Goal: Transaction & Acquisition: Purchase product/service

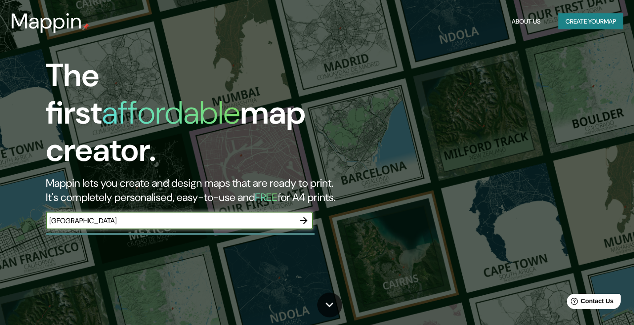
type input "galicia"
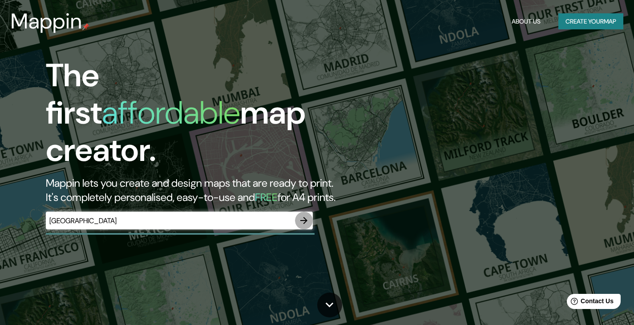
click at [306, 215] on icon "button" at bounding box center [303, 220] width 11 height 11
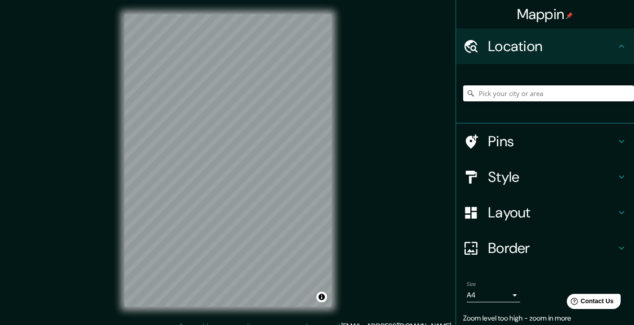
click at [528, 94] on input "Pick your city or area" at bounding box center [548, 93] width 171 height 16
paste input "42°09'28"N 8°49'13"W"
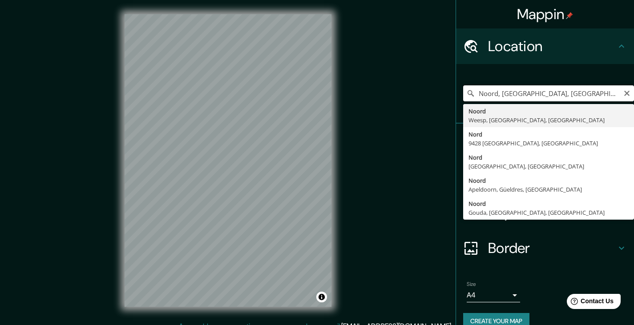
click at [509, 91] on input "Noord, Weesp, Holanda Septentrional, Países Bajos" at bounding box center [548, 93] width 171 height 16
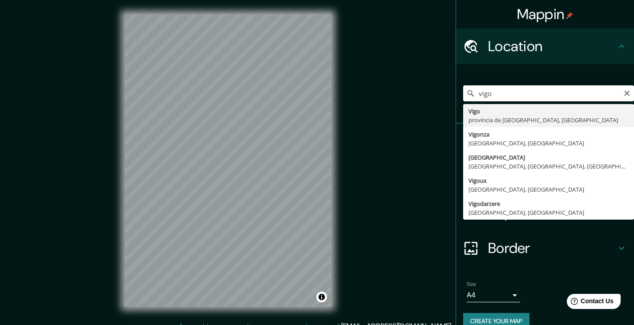
type input "Vigo, provincia de Pontevedra, España"
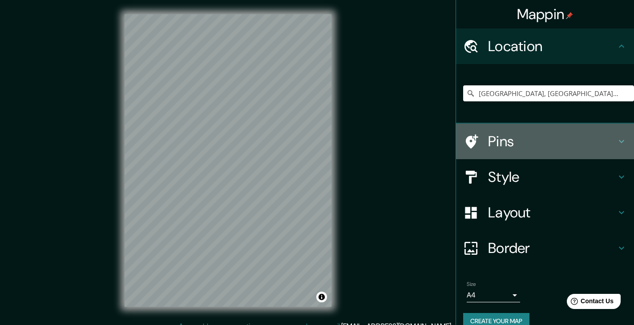
click at [541, 137] on h4 "Pins" at bounding box center [552, 142] width 128 height 18
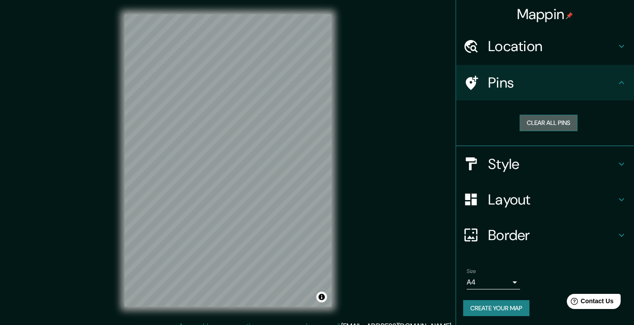
click at [541, 127] on button "Clear all pins" at bounding box center [548, 123] width 58 height 16
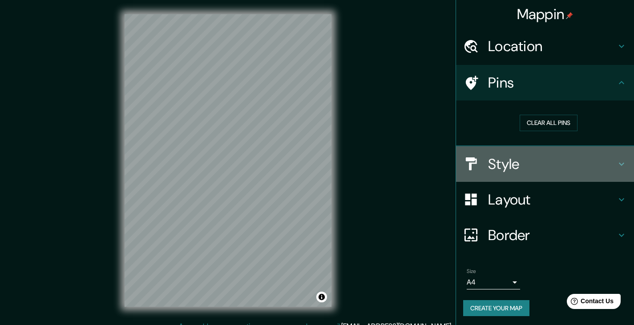
click at [503, 171] on h4 "Style" at bounding box center [552, 164] width 128 height 18
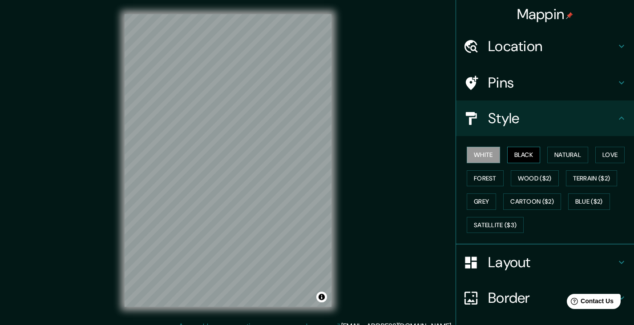
click at [517, 151] on button "Black" at bounding box center [523, 155] width 33 height 16
click at [476, 176] on button "Forest" at bounding box center [485, 178] width 37 height 16
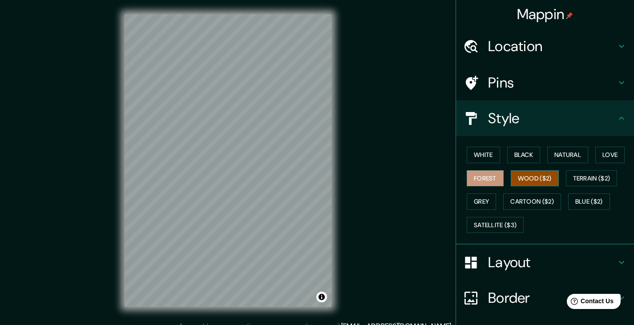
click at [516, 181] on button "Wood ($2)" at bounding box center [535, 178] width 48 height 16
click at [469, 200] on button "Grey" at bounding box center [481, 201] width 29 height 16
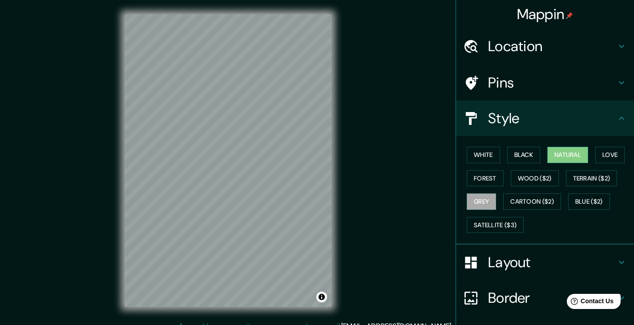
click at [579, 158] on button "Natural" at bounding box center [567, 155] width 41 height 16
click at [614, 153] on button "Love" at bounding box center [609, 155] width 29 height 16
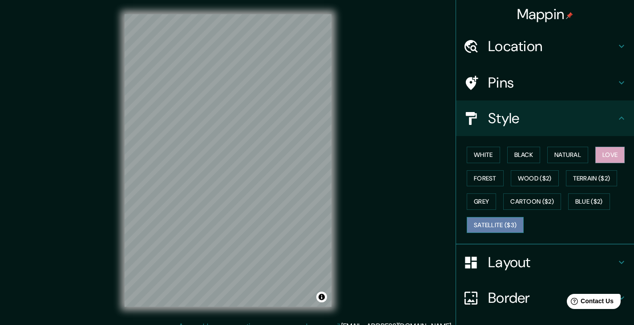
click at [502, 226] on button "Satellite ($3)" at bounding box center [495, 225] width 57 height 16
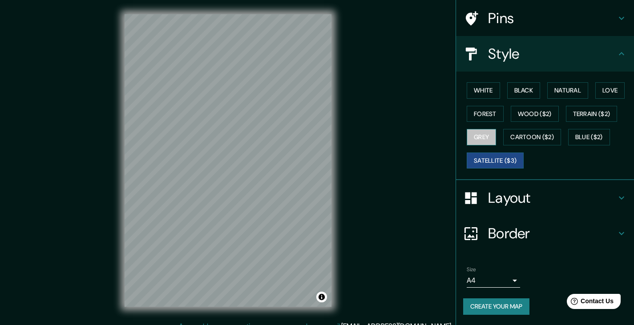
click at [471, 135] on button "Grey" at bounding box center [481, 137] width 29 height 16
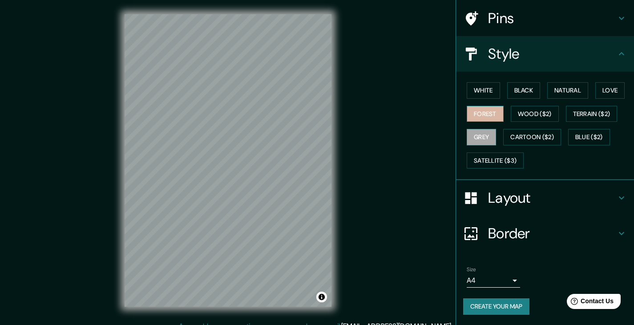
click at [473, 110] on button "Forest" at bounding box center [485, 114] width 37 height 16
click at [471, 87] on button "White" at bounding box center [483, 90] width 33 height 16
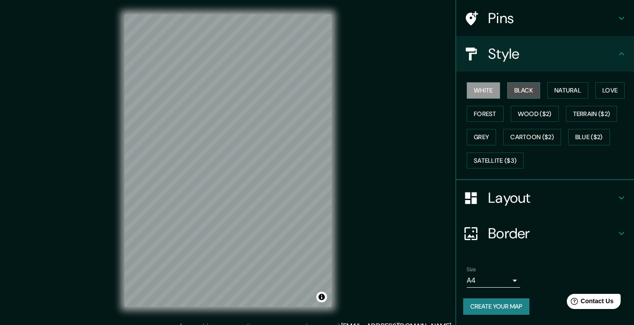
click at [525, 89] on button "Black" at bounding box center [523, 90] width 33 height 16
click at [553, 91] on button "Natural" at bounding box center [567, 90] width 41 height 16
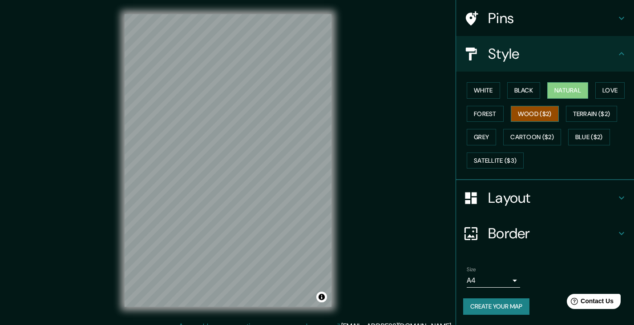
click at [530, 113] on button "Wood ($2)" at bounding box center [535, 114] width 48 height 16
click at [595, 89] on button "Love" at bounding box center [609, 90] width 29 height 16
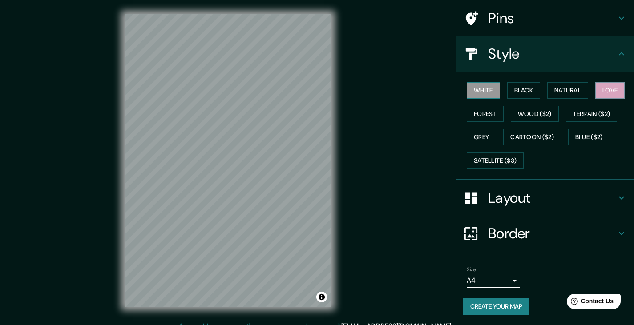
click at [487, 91] on button "White" at bounding box center [483, 90] width 33 height 16
click at [485, 113] on button "Forest" at bounding box center [485, 114] width 37 height 16
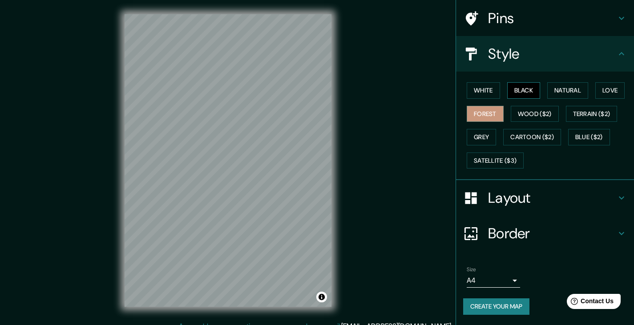
click at [510, 96] on button "Black" at bounding box center [523, 90] width 33 height 16
click at [471, 133] on button "Grey" at bounding box center [481, 137] width 29 height 16
click at [512, 88] on button "Black" at bounding box center [523, 90] width 33 height 16
click at [467, 87] on button "White" at bounding box center [483, 90] width 33 height 16
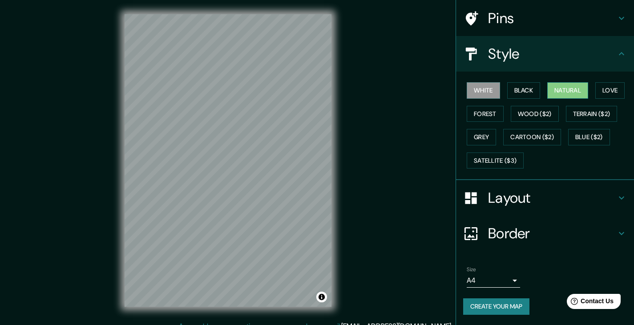
click at [563, 90] on button "Natural" at bounding box center [567, 90] width 41 height 16
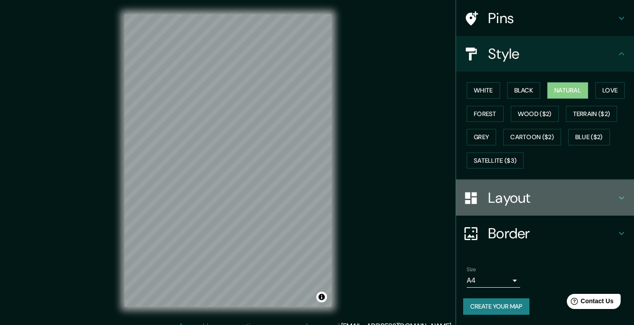
click at [520, 205] on h4 "Layout" at bounding box center [552, 198] width 128 height 18
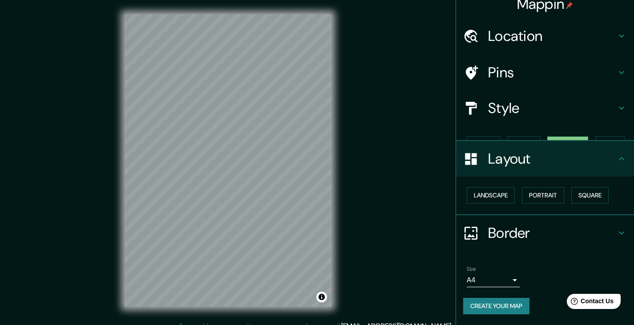
scroll to position [0, 0]
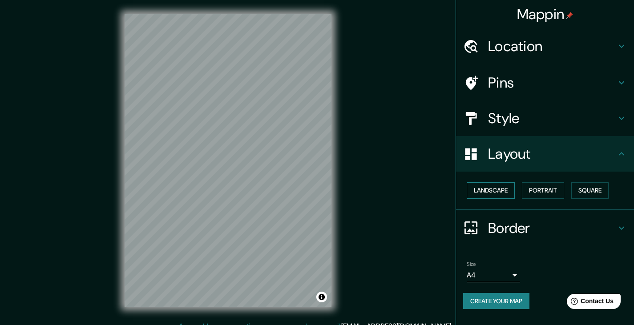
click at [489, 196] on button "Landscape" at bounding box center [491, 190] width 48 height 16
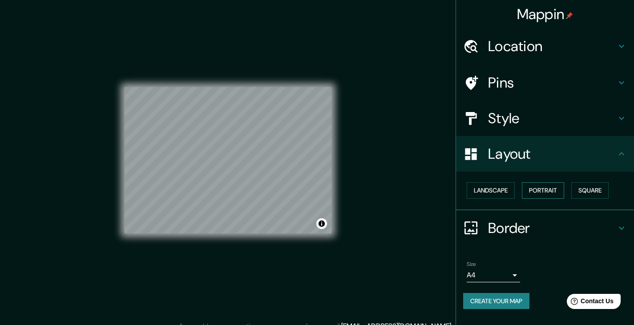
click at [546, 194] on button "Portrait" at bounding box center [543, 190] width 42 height 16
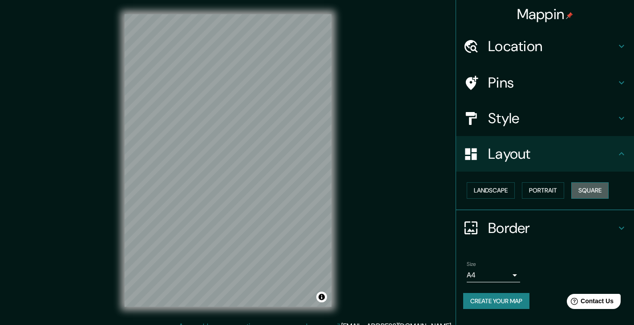
click at [594, 190] on button "Square" at bounding box center [589, 190] width 37 height 16
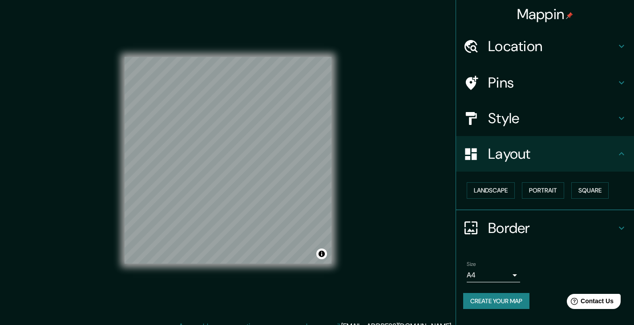
scroll to position [10, 0]
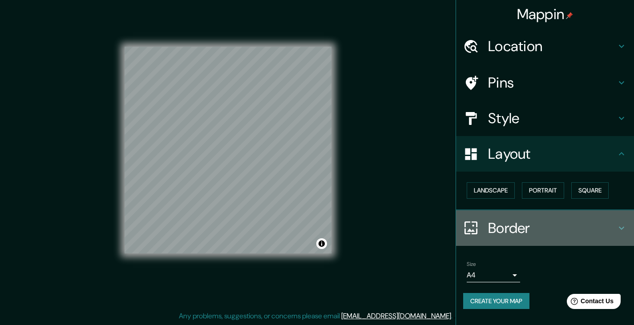
click at [507, 228] on h4 "Border" at bounding box center [552, 228] width 128 height 18
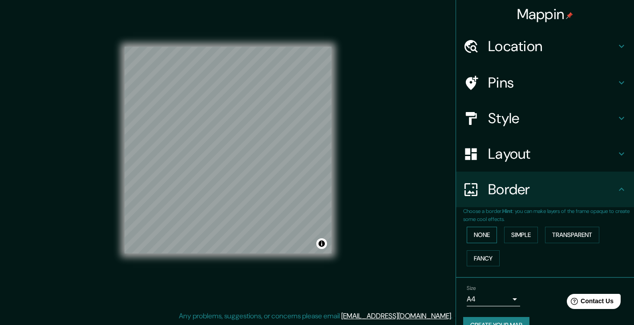
click at [482, 234] on button "None" at bounding box center [482, 235] width 30 height 16
click at [525, 231] on button "Simple" at bounding box center [521, 235] width 34 height 16
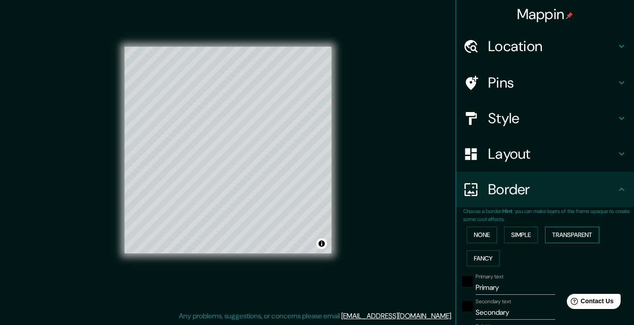
click at [558, 239] on button "Transparent" at bounding box center [572, 235] width 54 height 16
click at [467, 258] on button "Fancy" at bounding box center [483, 258] width 33 height 16
click at [469, 239] on button "None" at bounding box center [482, 235] width 30 height 16
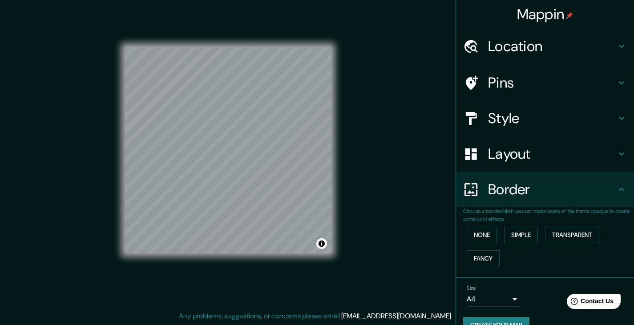
click at [509, 48] on h4 "Location" at bounding box center [552, 46] width 128 height 18
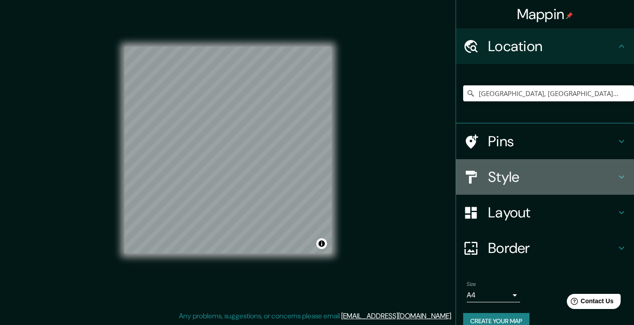
click at [513, 191] on div "Style" at bounding box center [545, 177] width 178 height 36
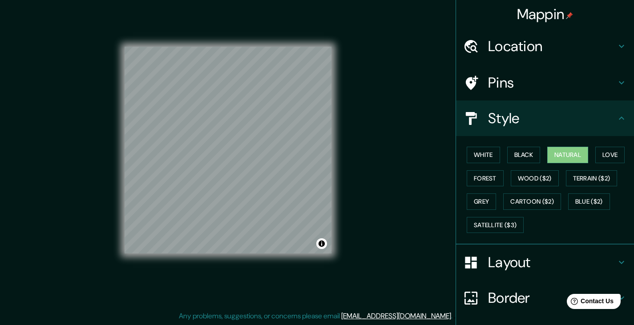
drag, startPoint x: 471, startPoint y: 145, endPoint x: 485, endPoint y: 146, distance: 13.9
click at [474, 145] on div "White Black Natural Love Forest Wood ($2) Terrain ($2) Grey Cartoon ($2) Blue (…" at bounding box center [548, 189] width 171 height 93
click at [483, 152] on button "White" at bounding box center [483, 155] width 33 height 16
click at [508, 156] on button "Black" at bounding box center [523, 155] width 33 height 16
click at [574, 154] on button "Natural" at bounding box center [567, 155] width 41 height 16
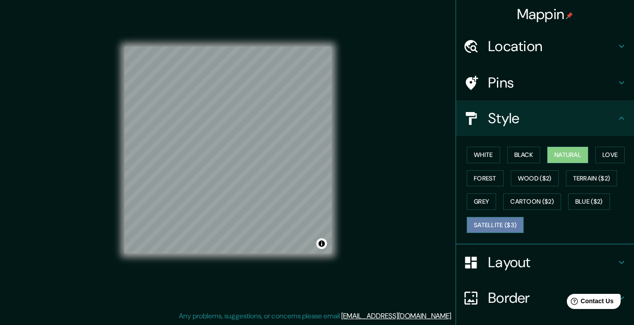
click at [503, 224] on button "Satellite ($3)" at bounding box center [495, 225] width 57 height 16
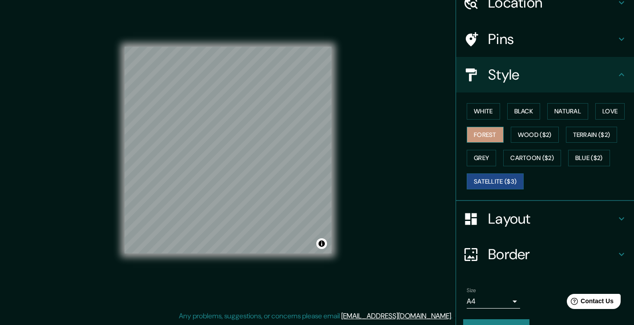
scroll to position [44, 0]
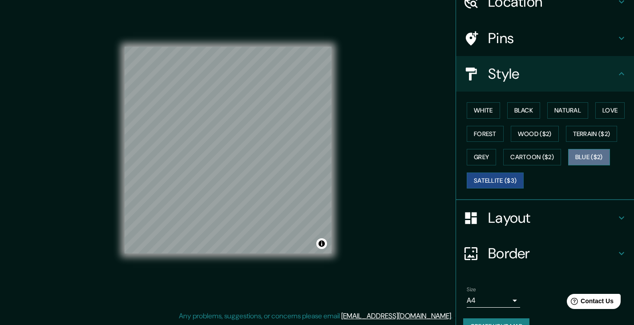
click at [568, 157] on button "Blue ($2)" at bounding box center [589, 157] width 42 height 16
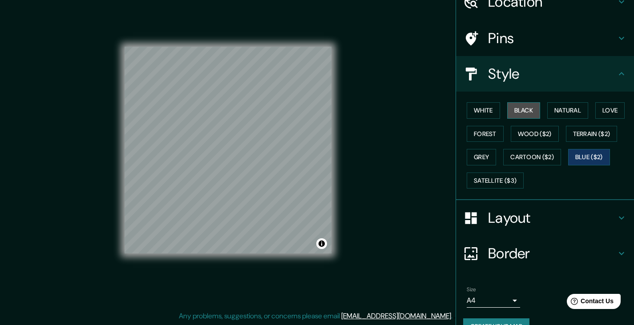
click at [517, 108] on button "Black" at bounding box center [523, 110] width 33 height 16
click at [560, 110] on button "Natural" at bounding box center [567, 110] width 41 height 16
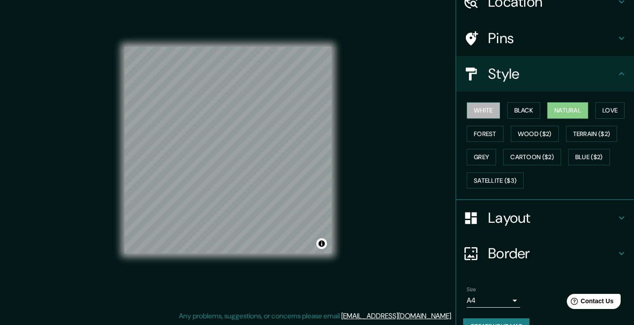
click at [467, 110] on button "White" at bounding box center [483, 110] width 33 height 16
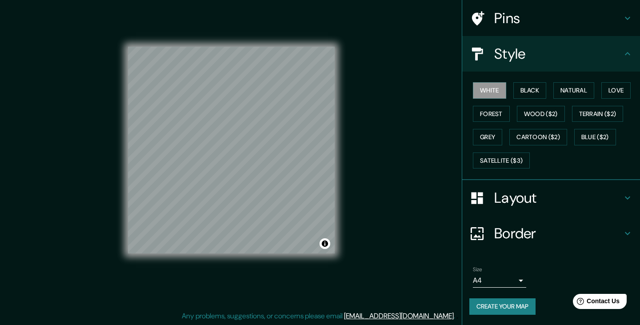
click at [498, 284] on body "Mappin Location Vigo, provincia de Pontevedra, España Pins Style White Black Na…" at bounding box center [320, 152] width 640 height 325
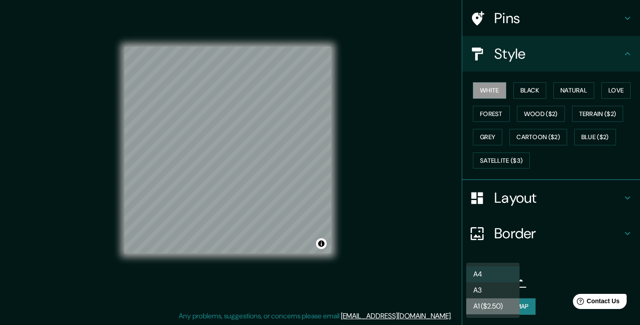
click at [494, 309] on li "A1 ($2.50)" at bounding box center [493, 306] width 53 height 16
click at [482, 278] on body "Mappin Location Vigo, provincia de Pontevedra, España Pins Style White Black Na…" at bounding box center [320, 152] width 640 height 325
click at [491, 291] on li "A3" at bounding box center [493, 290] width 53 height 16
type input "a4"
